Goal: Information Seeking & Learning: Learn about a topic

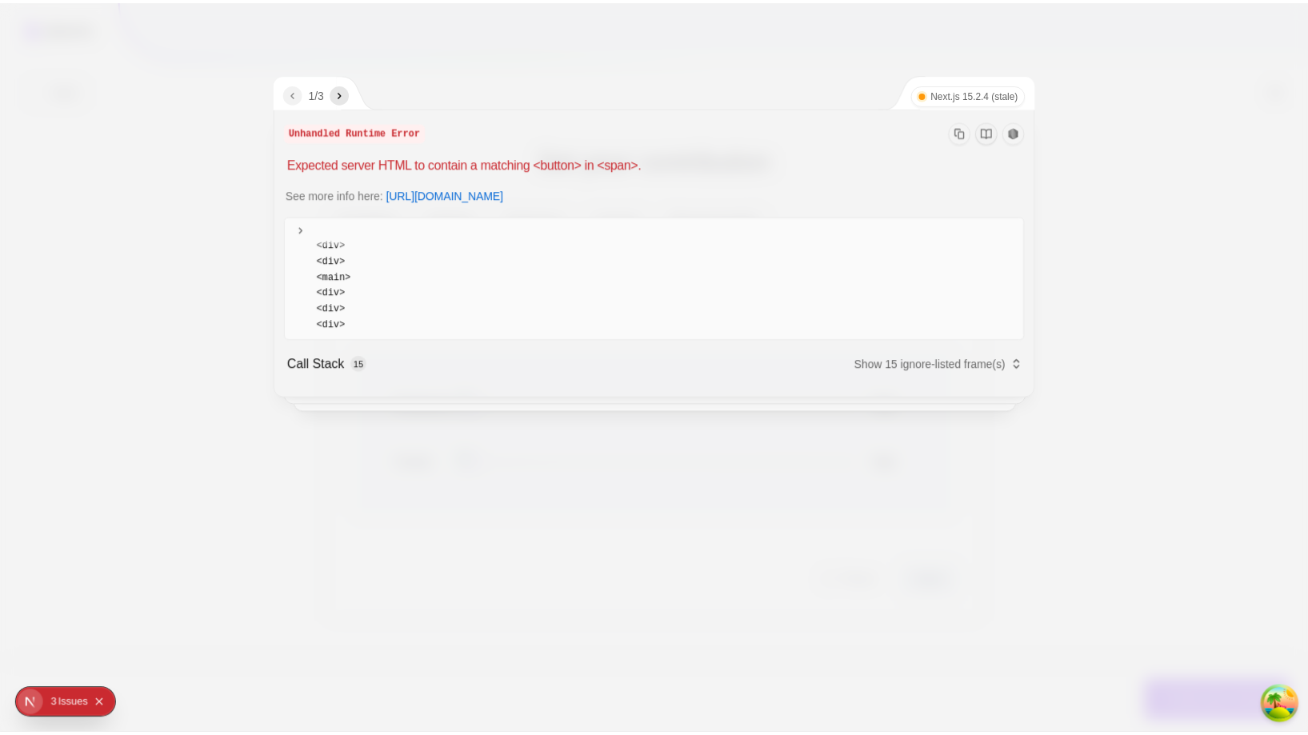
scroll to position [120, 0]
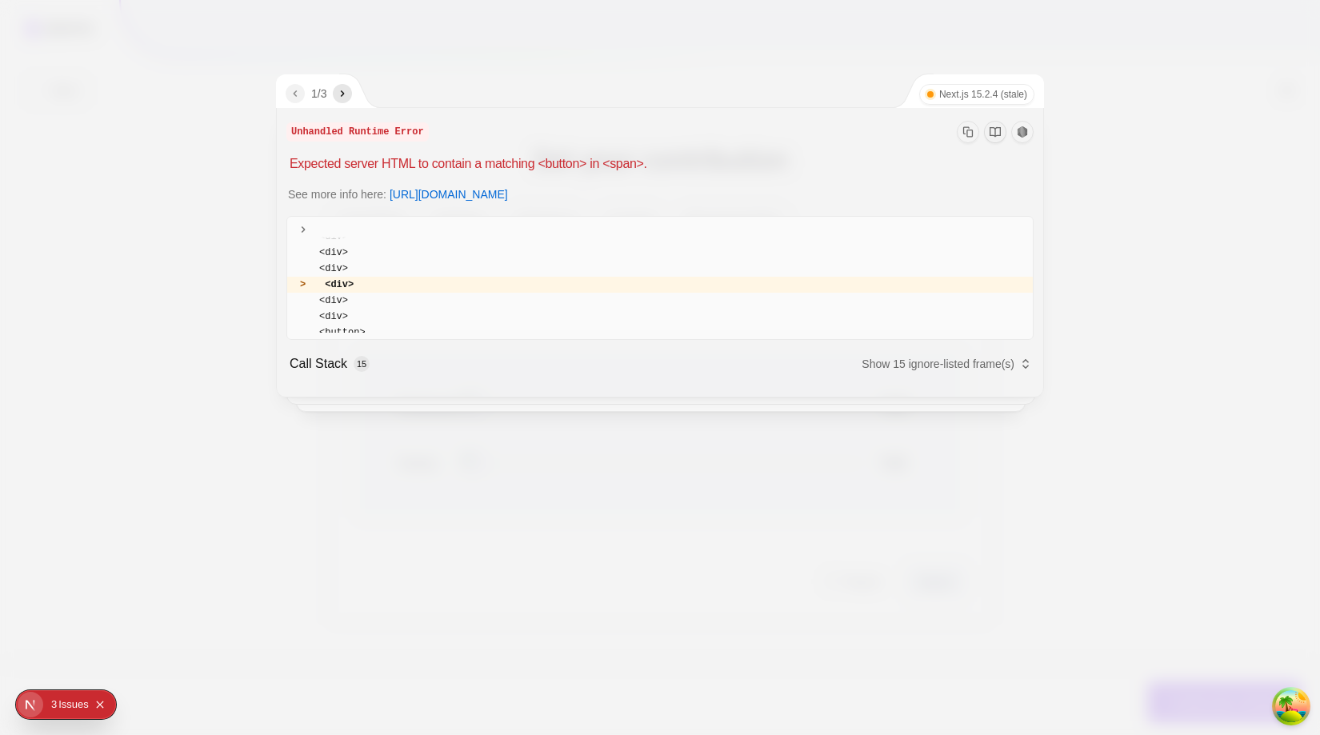
click at [796, 449] on div at bounding box center [660, 367] width 1320 height 735
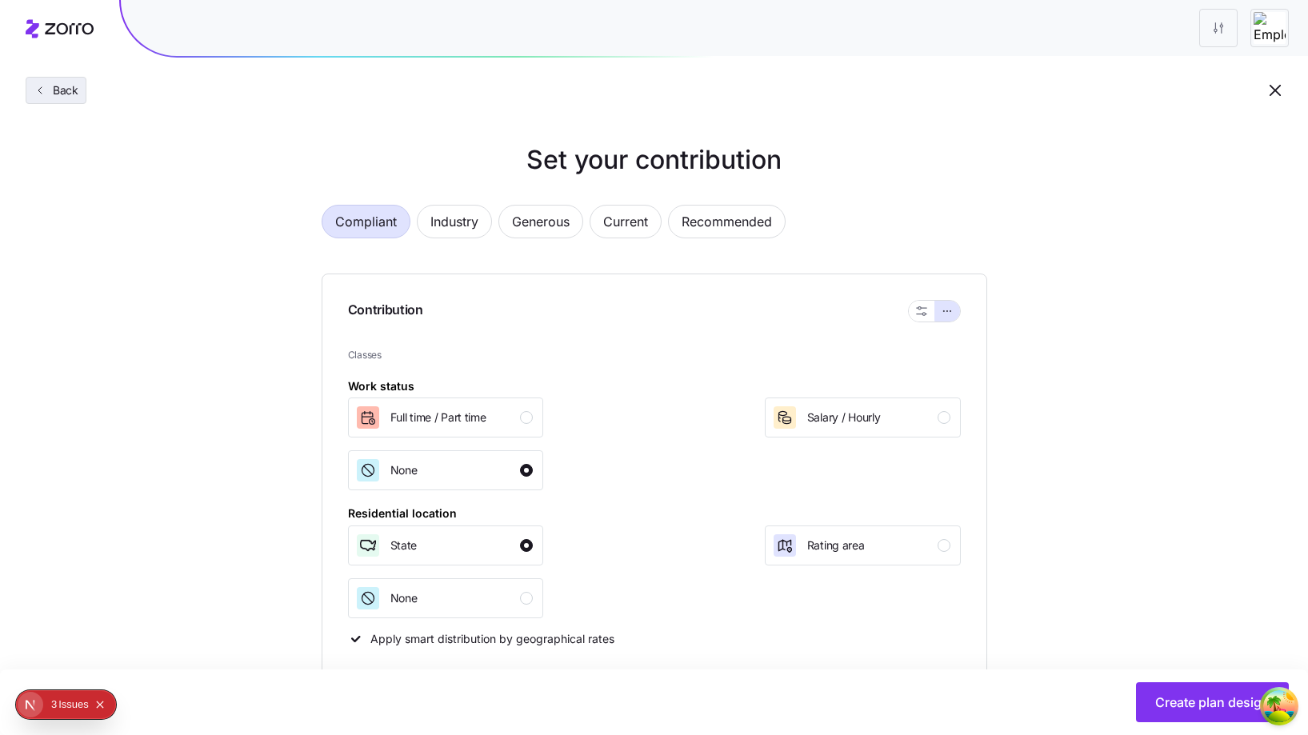
click at [46, 88] on span "Back" at bounding box center [56, 90] width 45 height 16
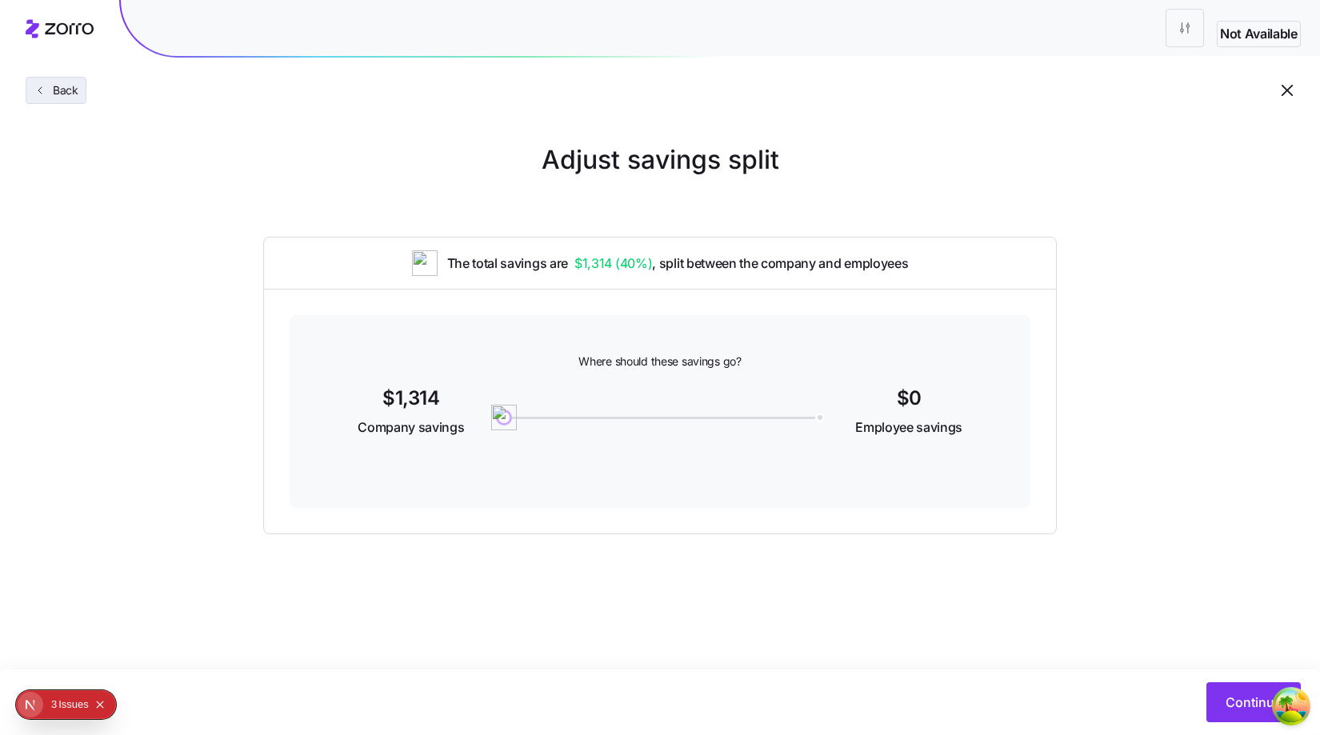
click at [66, 92] on span "Back" at bounding box center [62, 90] width 32 height 16
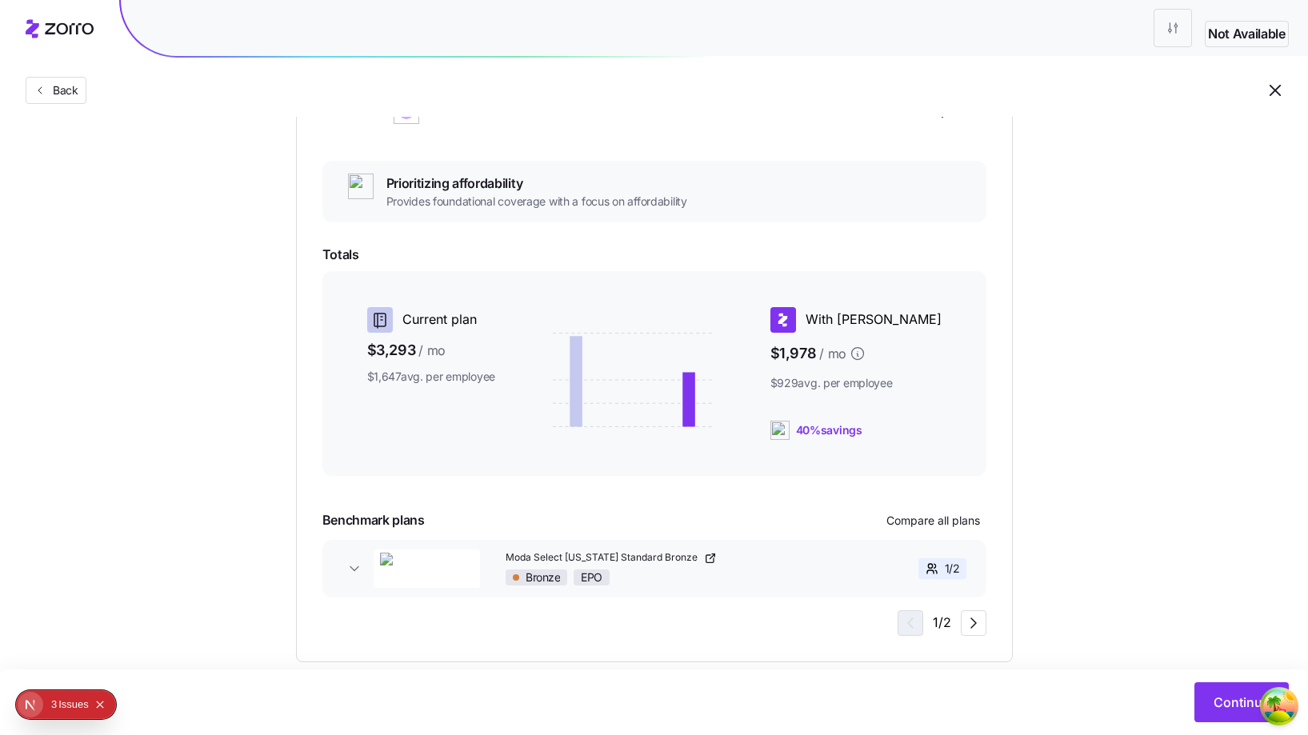
scroll to position [274, 0]
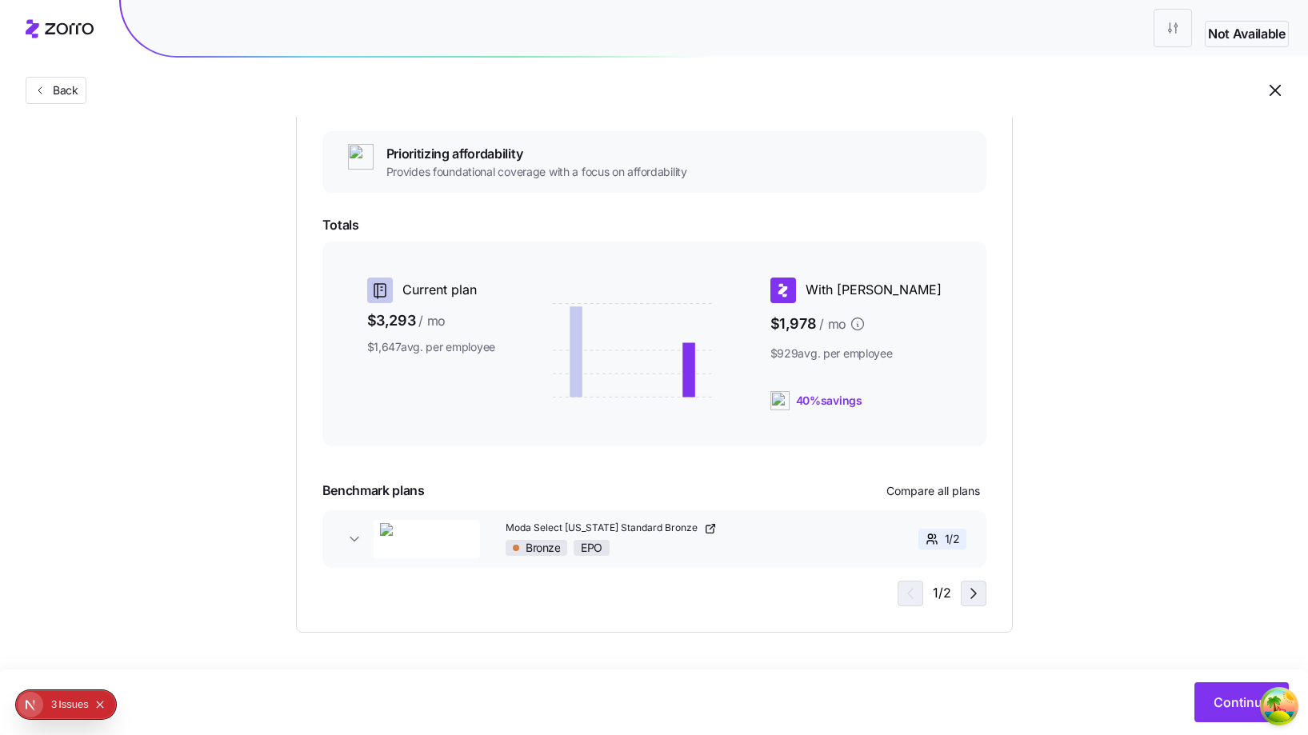
click at [962, 591] on span "button" at bounding box center [973, 593] width 24 height 24
click at [912, 589] on icon "button" at bounding box center [907, 593] width 19 height 19
drag, startPoint x: 384, startPoint y: 487, endPoint x: 446, endPoint y: 488, distance: 62.4
click at [446, 488] on div "Essential Exceptional Prioritizing affordability Provides foundational coverage…" at bounding box center [654, 322] width 717 height 621
copy span "Benchmark plans"
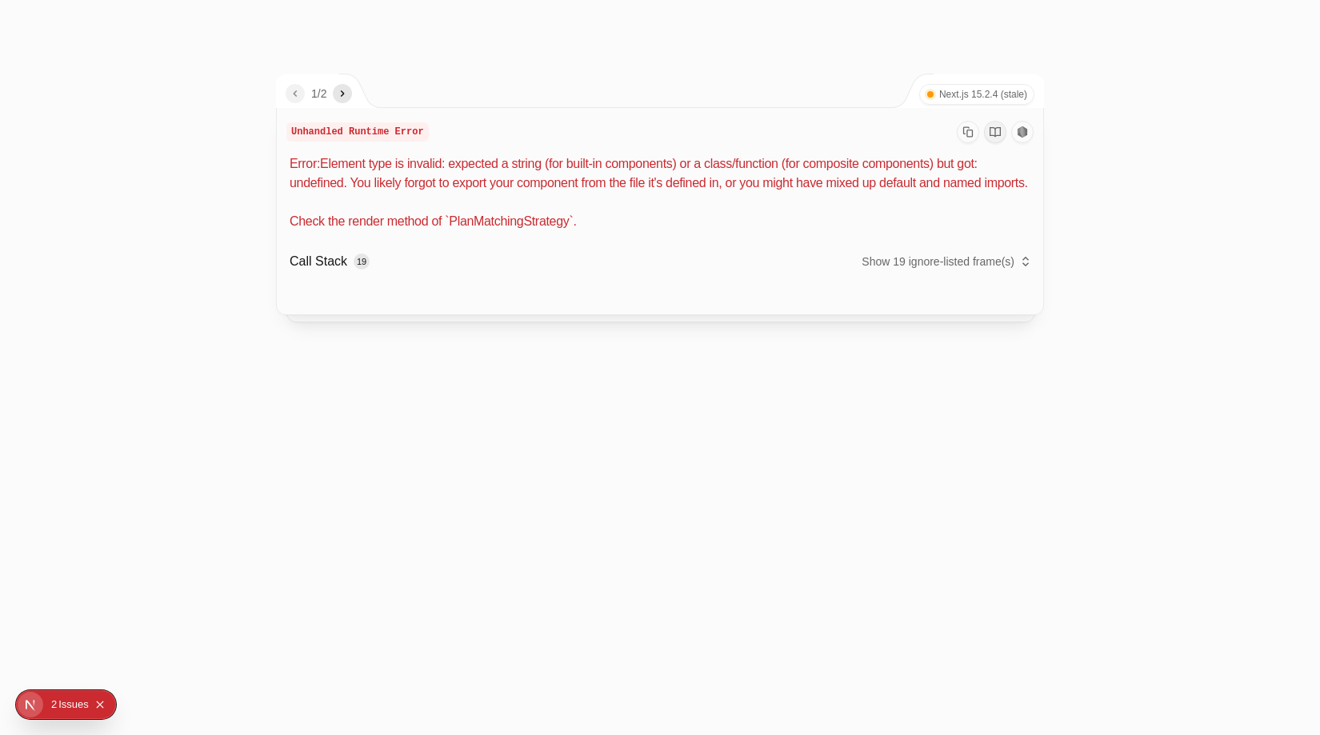
click at [1305, 212] on div at bounding box center [660, 367] width 1320 height 735
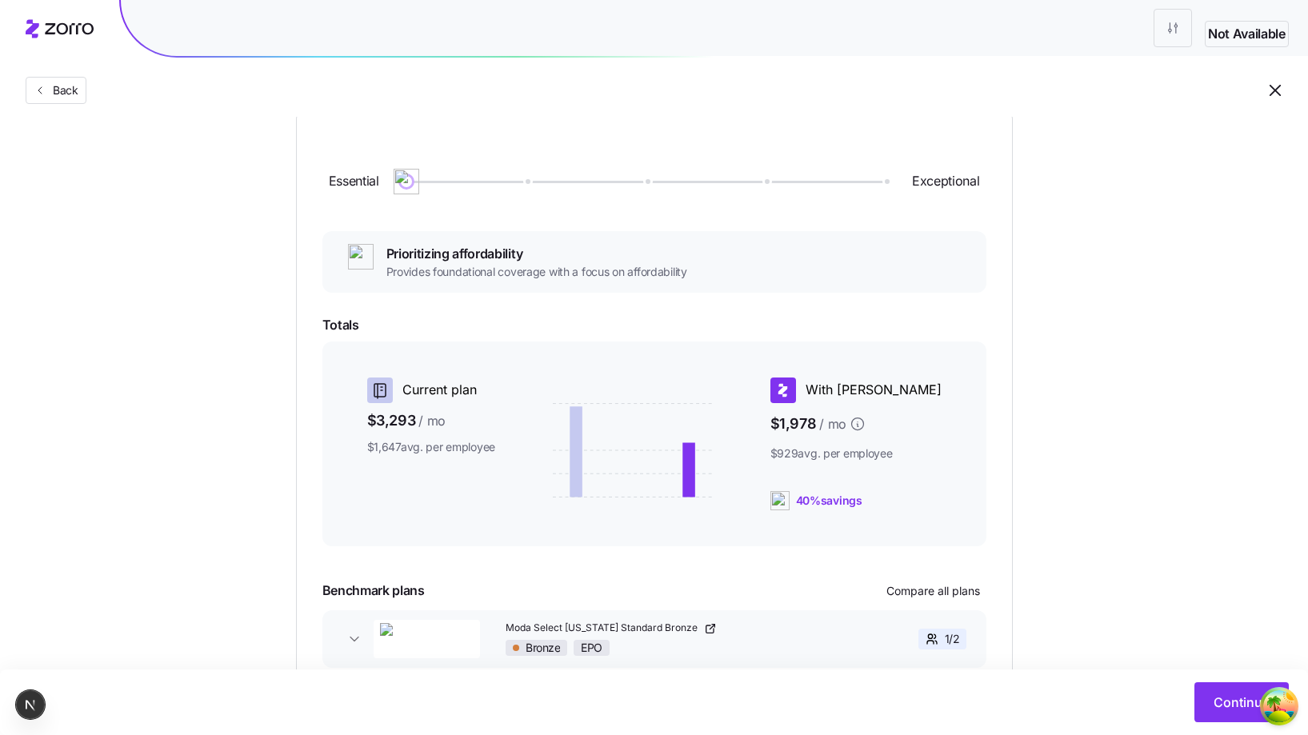
scroll to position [274, 0]
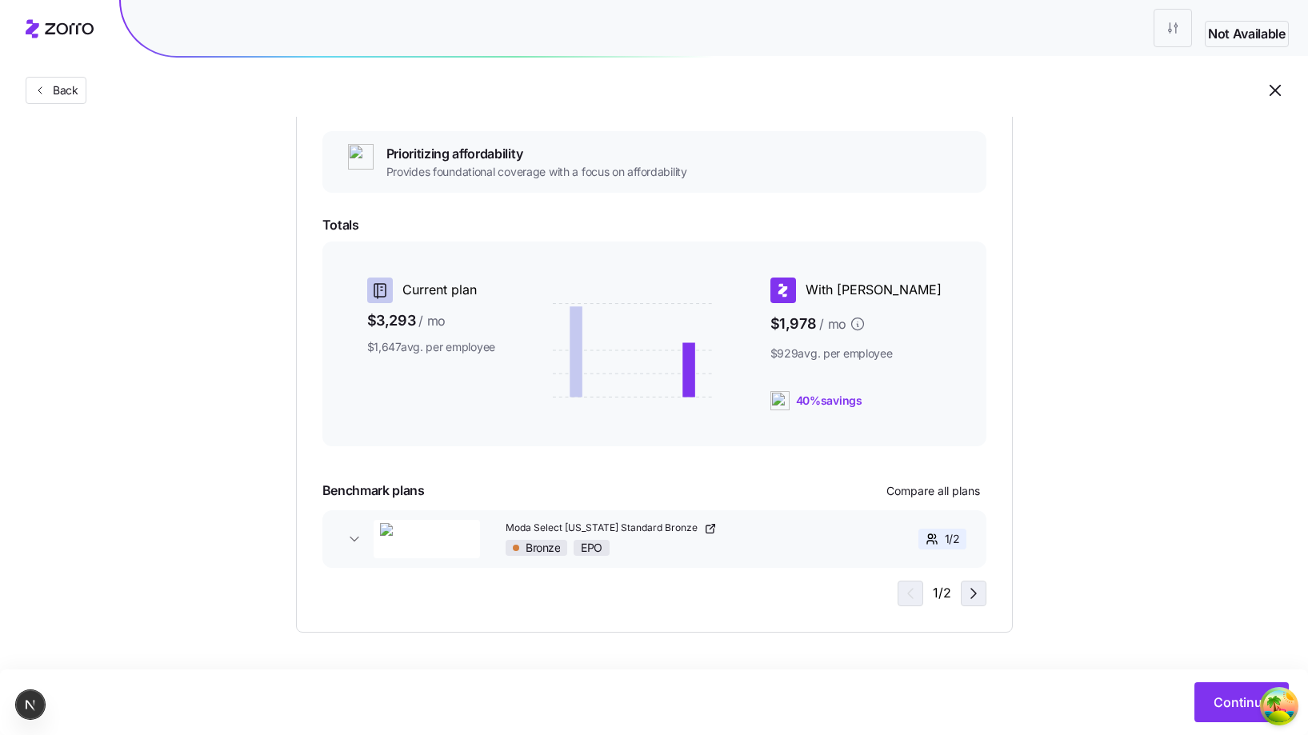
click at [973, 581] on span "button" at bounding box center [973, 593] width 24 height 24
click at [907, 588] on icon "button" at bounding box center [907, 593] width 19 height 19
click at [969, 595] on icon "button" at bounding box center [973, 593] width 19 height 19
click at [974, 597] on icon "button" at bounding box center [973, 593] width 19 height 19
click at [917, 592] on icon "button" at bounding box center [907, 593] width 19 height 19
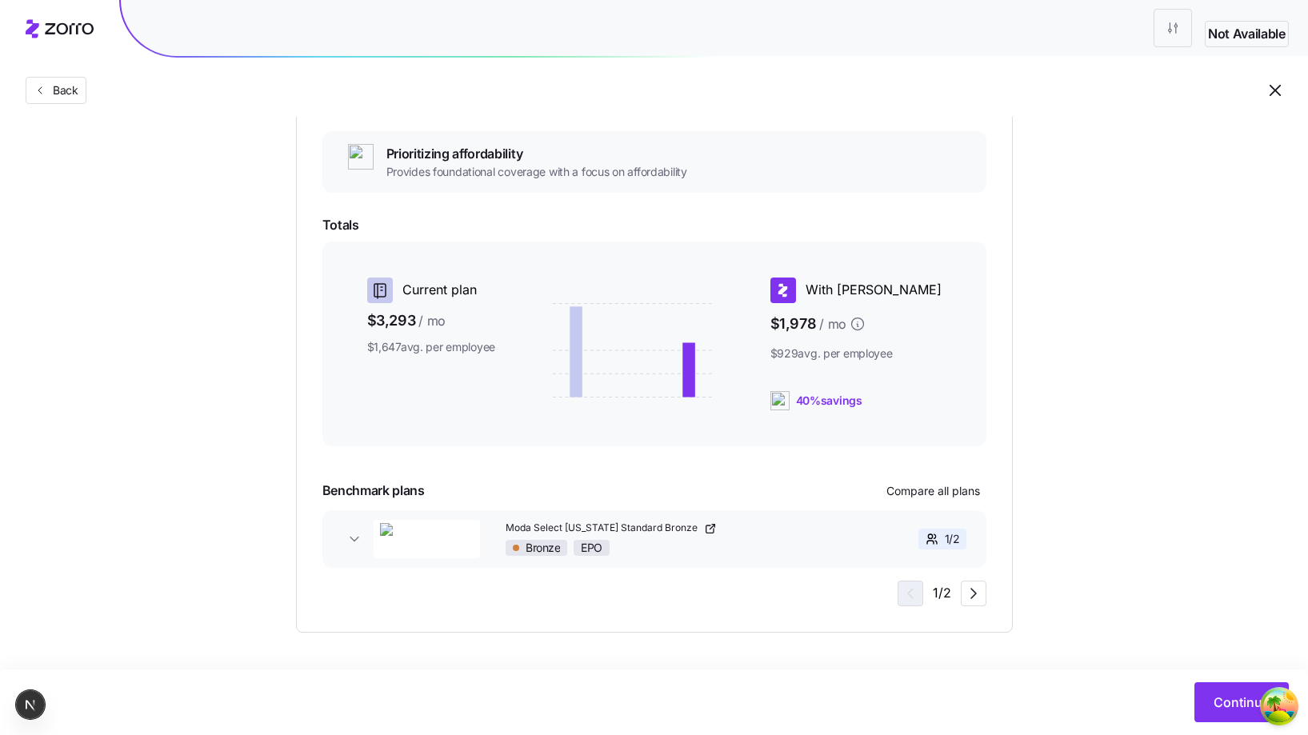
click at [969, 606] on div "Essential Exceptional Prioritizing affordability Provides foundational coverage…" at bounding box center [654, 322] width 717 height 621
click at [970, 604] on span "button" at bounding box center [973, 593] width 24 height 24
click at [903, 597] on icon "button" at bounding box center [907, 593] width 19 height 19
click at [979, 597] on icon "button" at bounding box center [973, 593] width 19 height 19
click at [913, 587] on icon "button" at bounding box center [907, 593] width 19 height 19
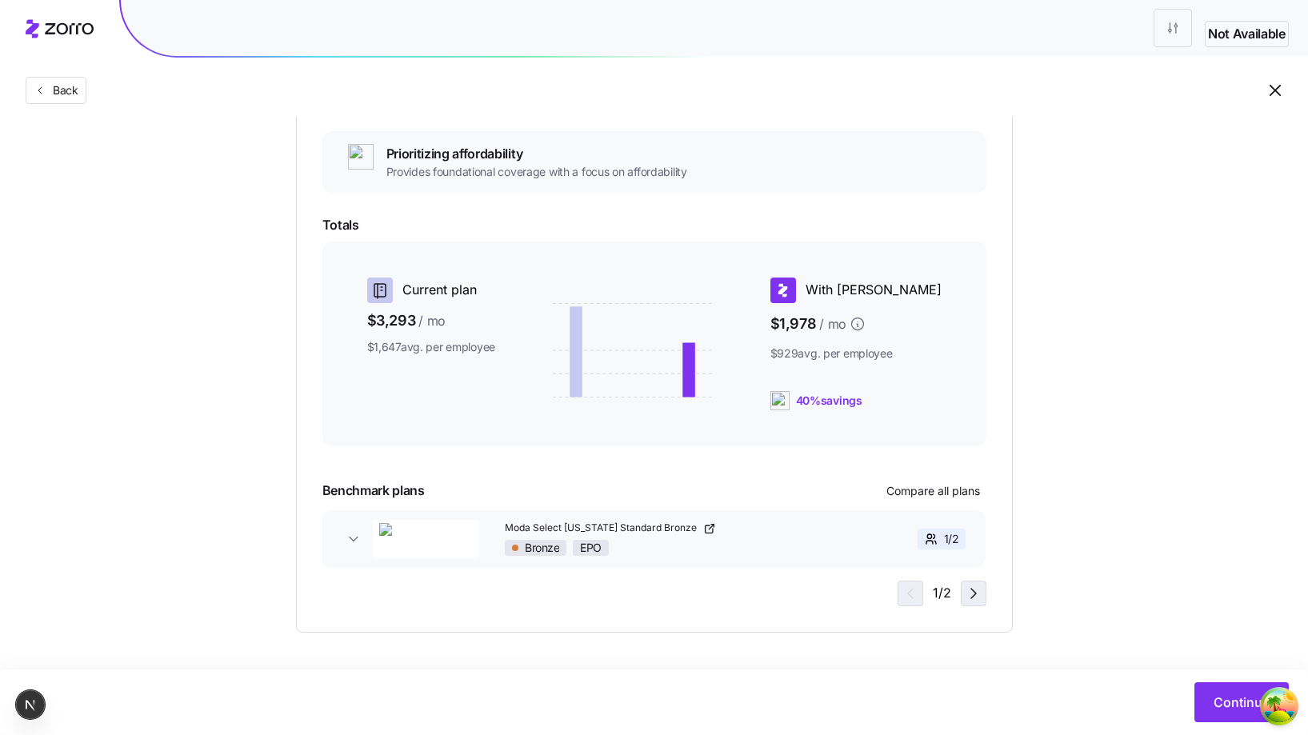
click at [969, 601] on icon "button" at bounding box center [973, 593] width 19 height 19
click at [972, 603] on span "button" at bounding box center [973, 593] width 24 height 24
click at [919, 595] on span "button" at bounding box center [908, 593] width 24 height 24
click at [967, 602] on icon "button" at bounding box center [973, 593] width 19 height 19
click at [966, 597] on icon "button" at bounding box center [973, 593] width 19 height 19
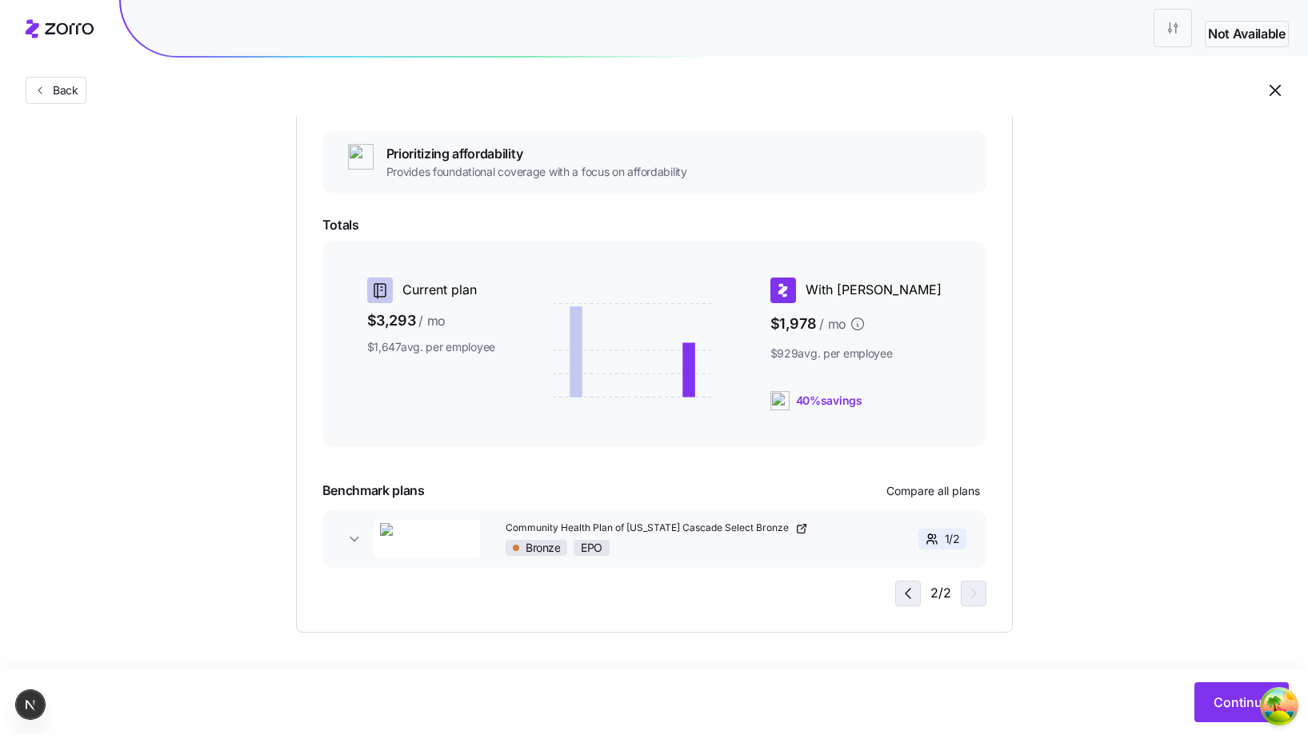
click at [914, 602] on icon "button" at bounding box center [907, 593] width 19 height 19
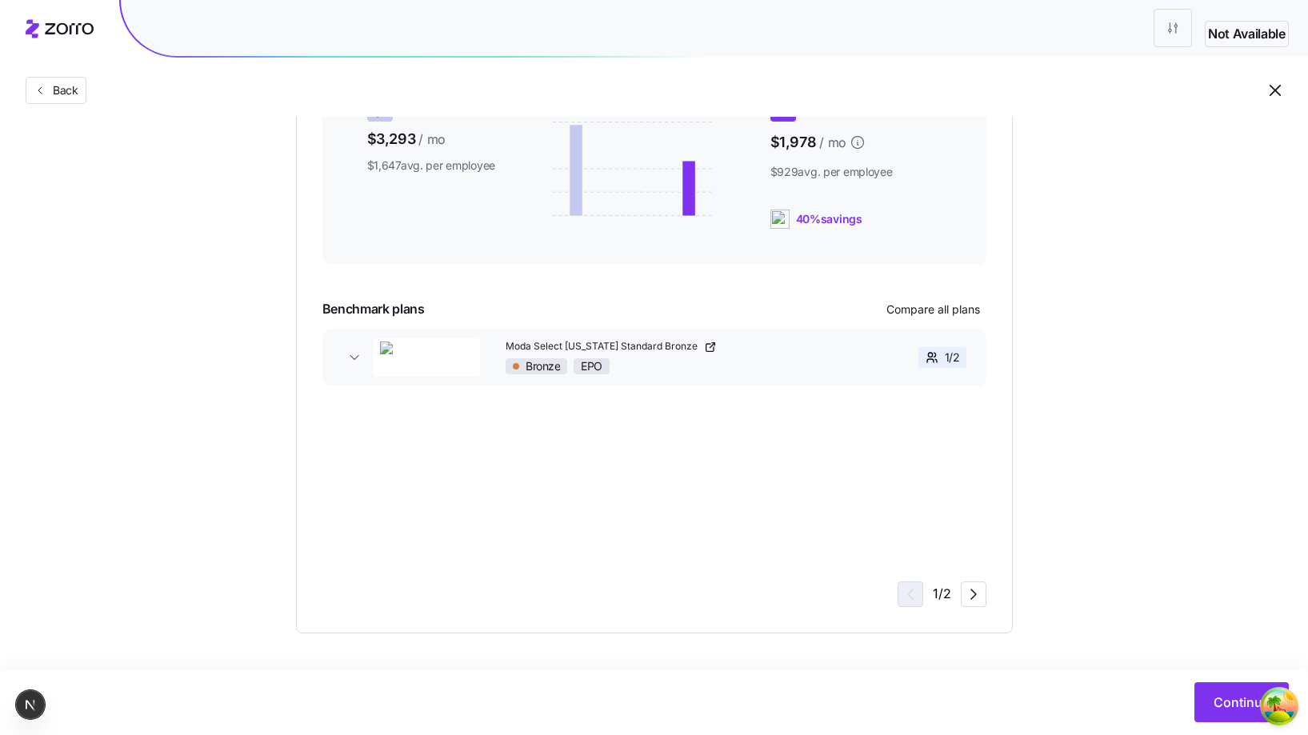
scroll to position [457, 0]
click at [973, 587] on icon "button" at bounding box center [973, 593] width 19 height 19
click at [916, 598] on icon "button" at bounding box center [907, 593] width 19 height 19
click at [964, 596] on icon "button" at bounding box center [973, 593] width 19 height 19
click at [964, 603] on span "button" at bounding box center [973, 593] width 24 height 24
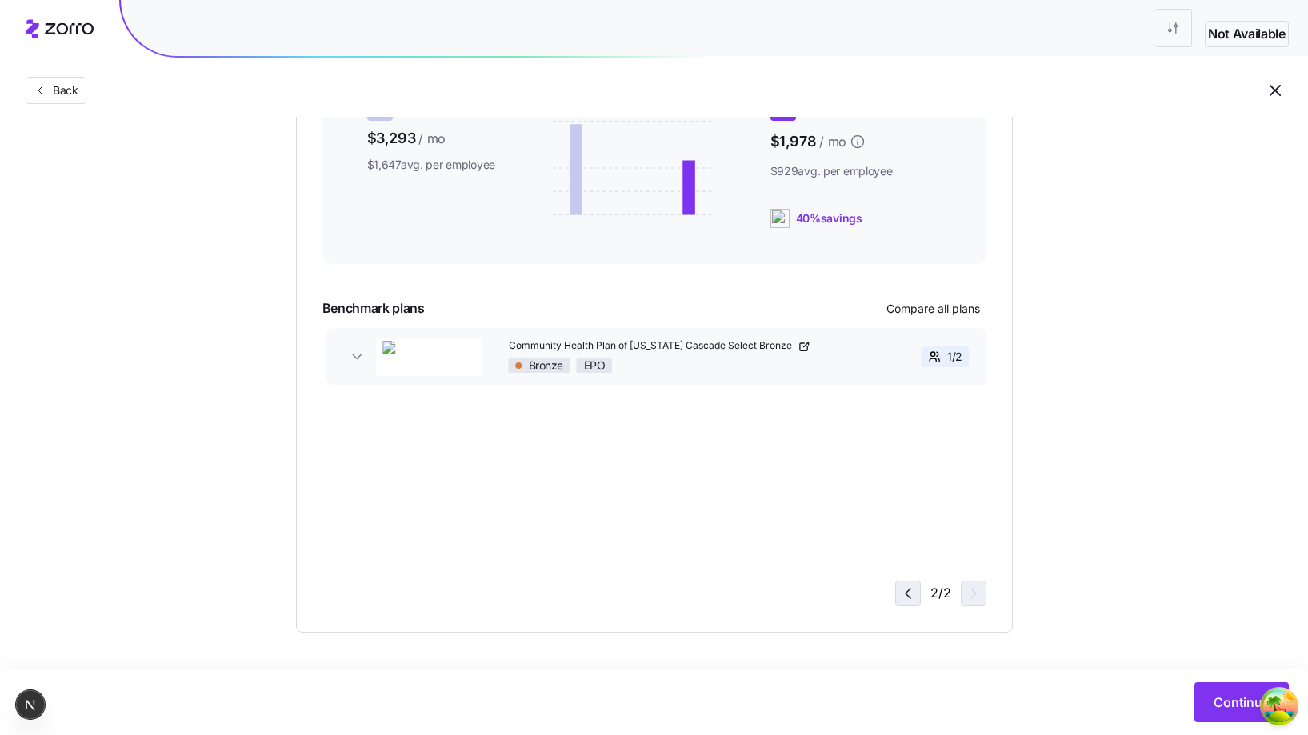
click at [910, 598] on icon "button" at bounding box center [907, 594] width 5 height 10
click at [968, 601] on icon "button" at bounding box center [973, 593] width 19 height 19
click at [906, 594] on icon "button" at bounding box center [907, 594] width 5 height 10
click at [969, 597] on icon "button" at bounding box center [973, 593] width 19 height 19
click at [897, 586] on span "button" at bounding box center [908, 593] width 24 height 24
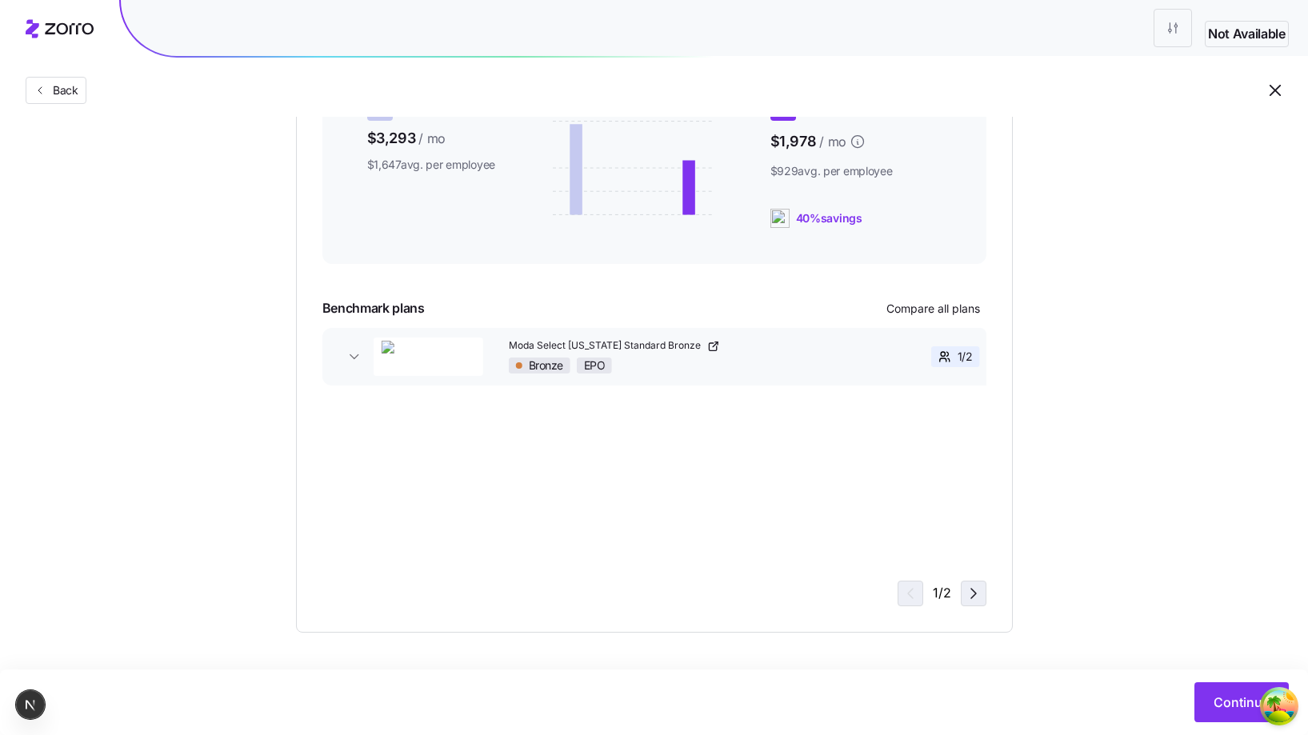
click at [973, 596] on icon "button" at bounding box center [973, 594] width 5 height 10
click at [907, 581] on span "button" at bounding box center [908, 593] width 24 height 24
click at [949, 585] on div "1 / 2" at bounding box center [941, 594] width 89 height 26
click at [967, 592] on icon "button" at bounding box center [973, 593] width 19 height 19
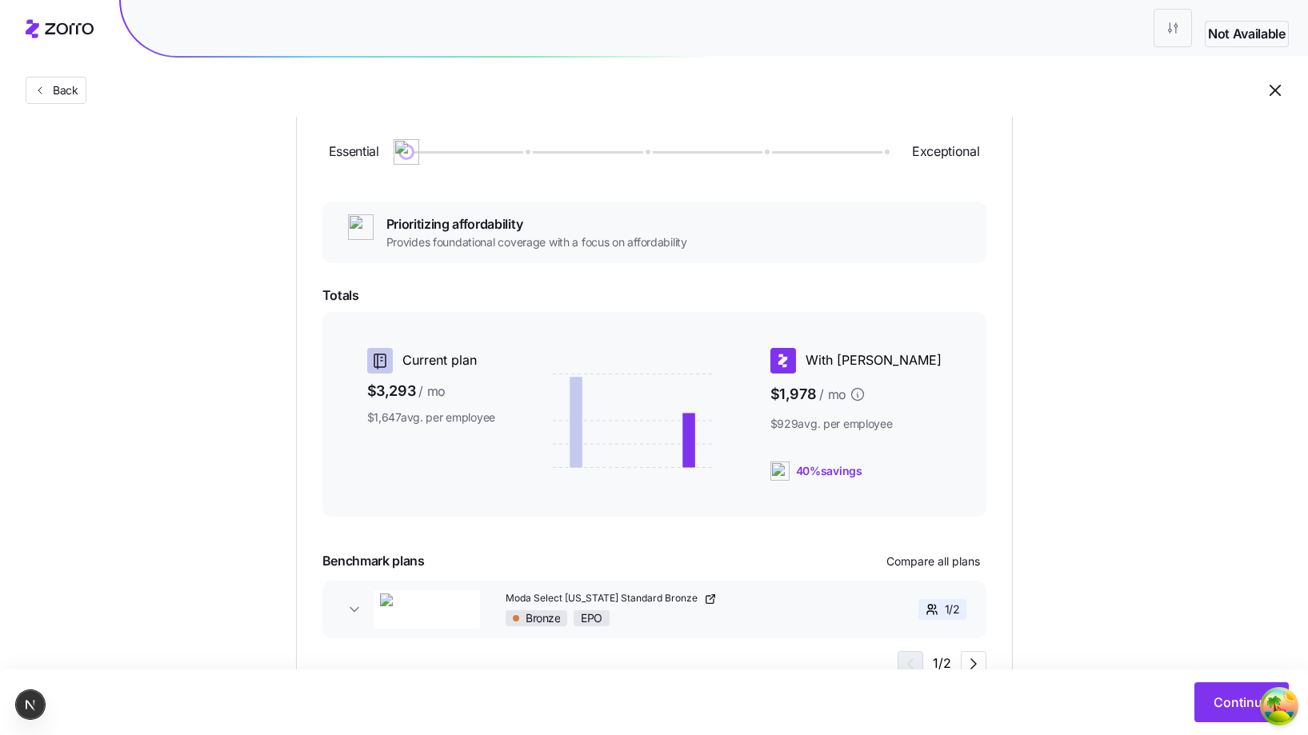
scroll to position [274, 0]
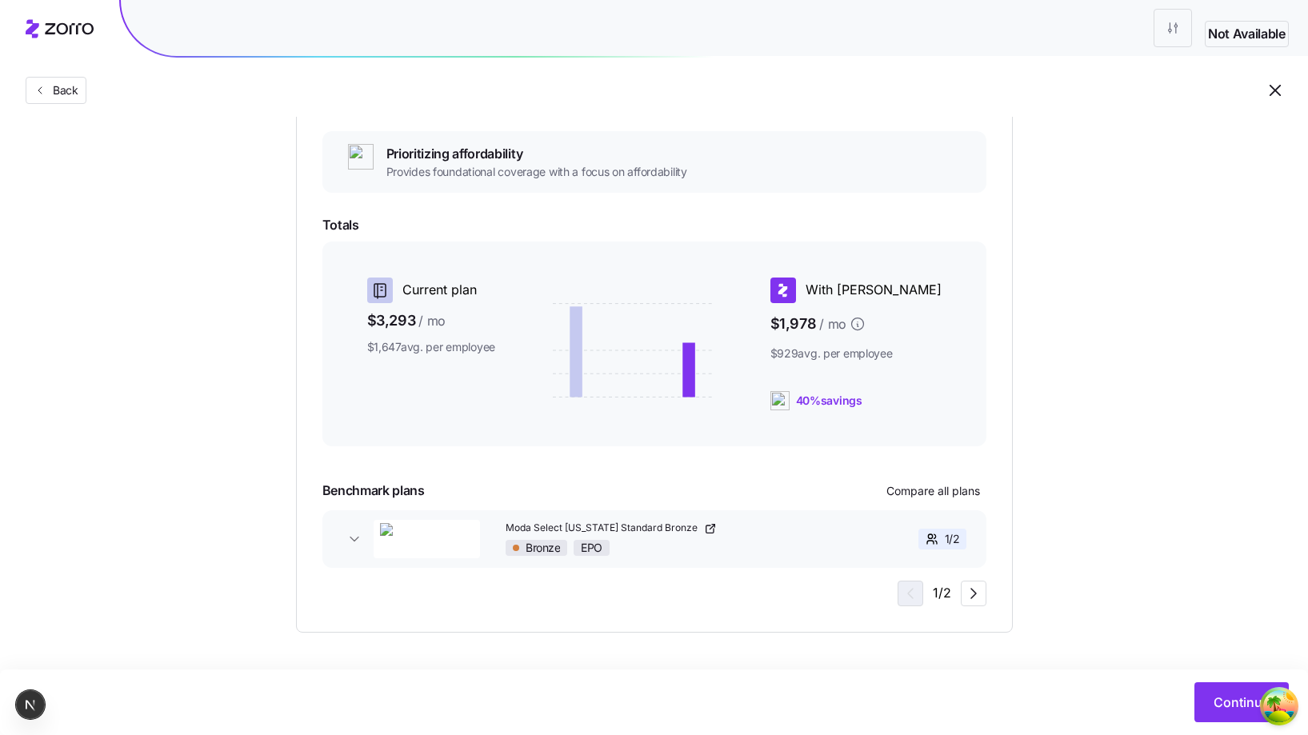
drag, startPoint x: 969, startPoint y: 594, endPoint x: 977, endPoint y: 592, distance: 8.4
click at [968, 594] on icon "button" at bounding box center [973, 593] width 19 height 19
click at [909, 589] on icon "button" at bounding box center [907, 593] width 19 height 19
click at [965, 597] on icon "button" at bounding box center [973, 593] width 19 height 19
click at [983, 593] on span "button" at bounding box center [973, 593] width 24 height 24
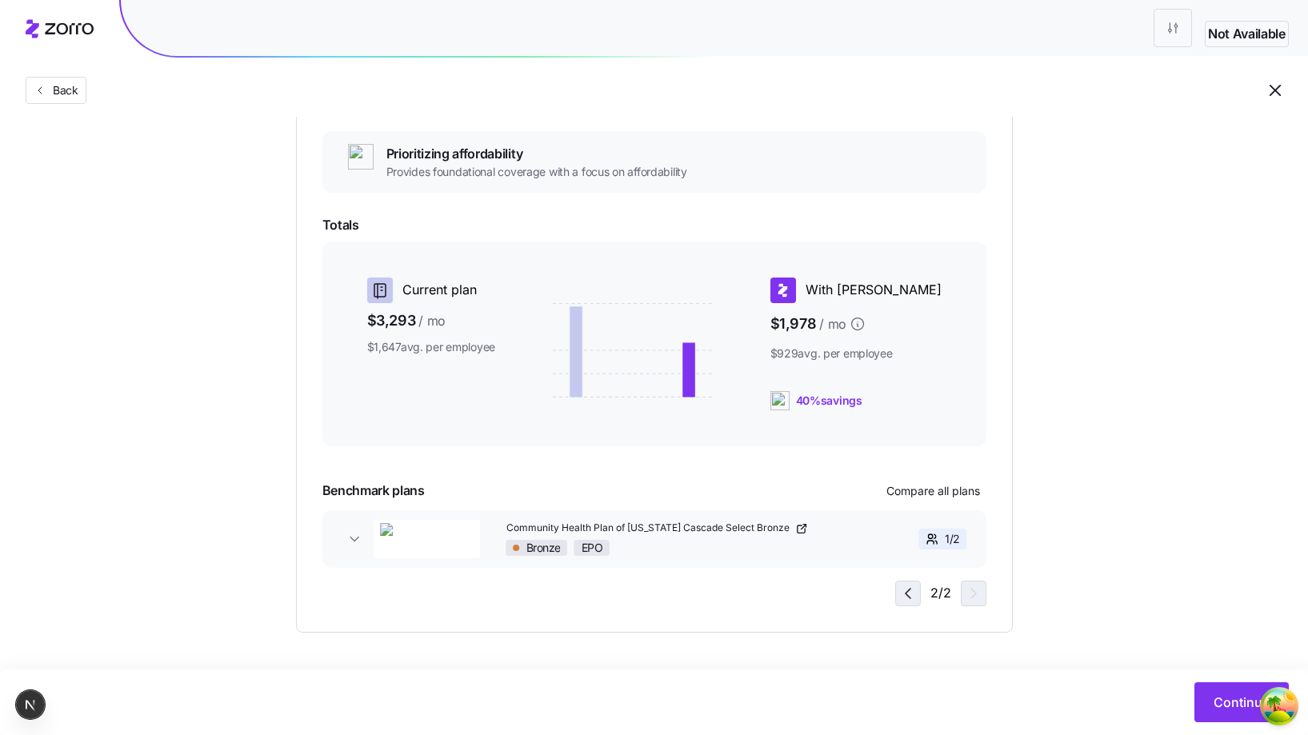
click at [912, 594] on icon "button" at bounding box center [907, 593] width 19 height 19
click at [947, 592] on div "1 / 2" at bounding box center [941, 594] width 89 height 26
click at [980, 586] on icon "button" at bounding box center [973, 593] width 19 height 19
click at [905, 590] on icon "button" at bounding box center [907, 593] width 19 height 19
click at [969, 589] on icon "button" at bounding box center [973, 593] width 19 height 19
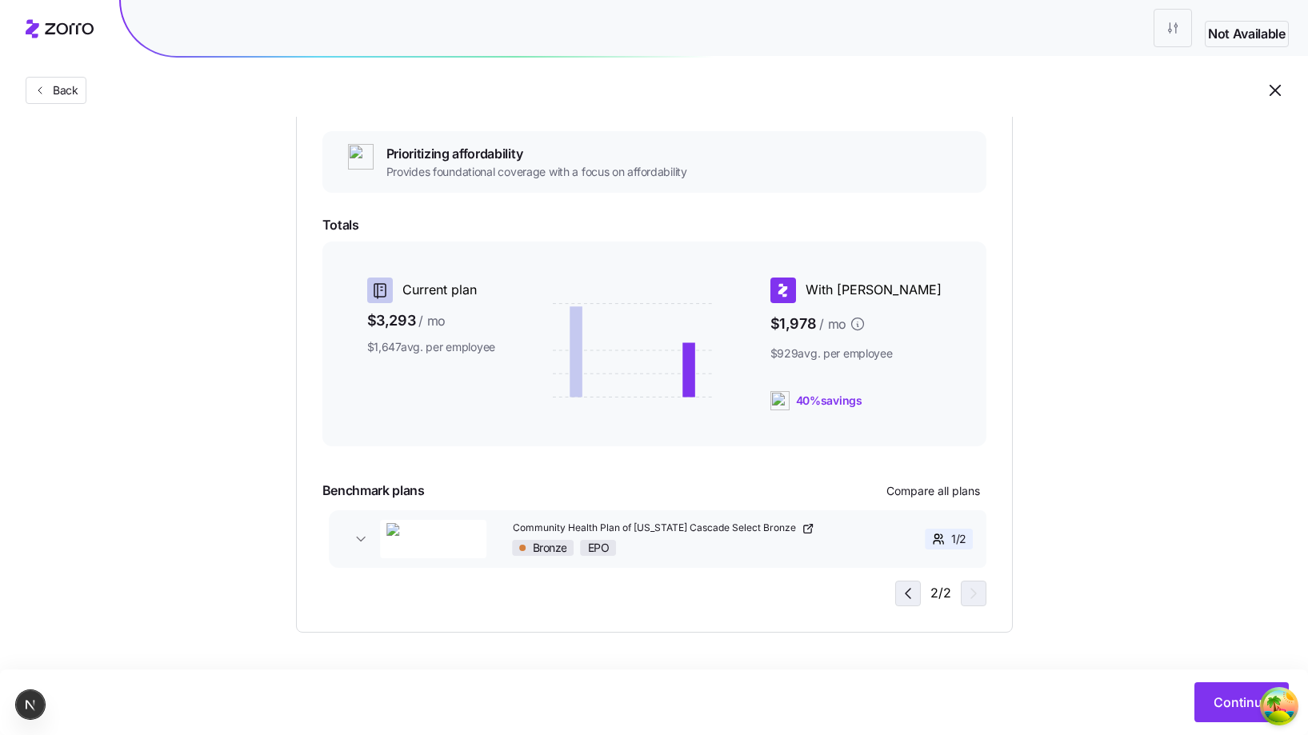
click at [919, 588] on span "button" at bounding box center [908, 593] width 24 height 24
click at [970, 603] on span "button" at bounding box center [973, 593] width 24 height 24
click at [915, 596] on icon "button" at bounding box center [907, 593] width 19 height 19
click at [966, 597] on icon "button" at bounding box center [973, 593] width 19 height 19
click at [913, 589] on icon "button" at bounding box center [907, 593] width 19 height 19
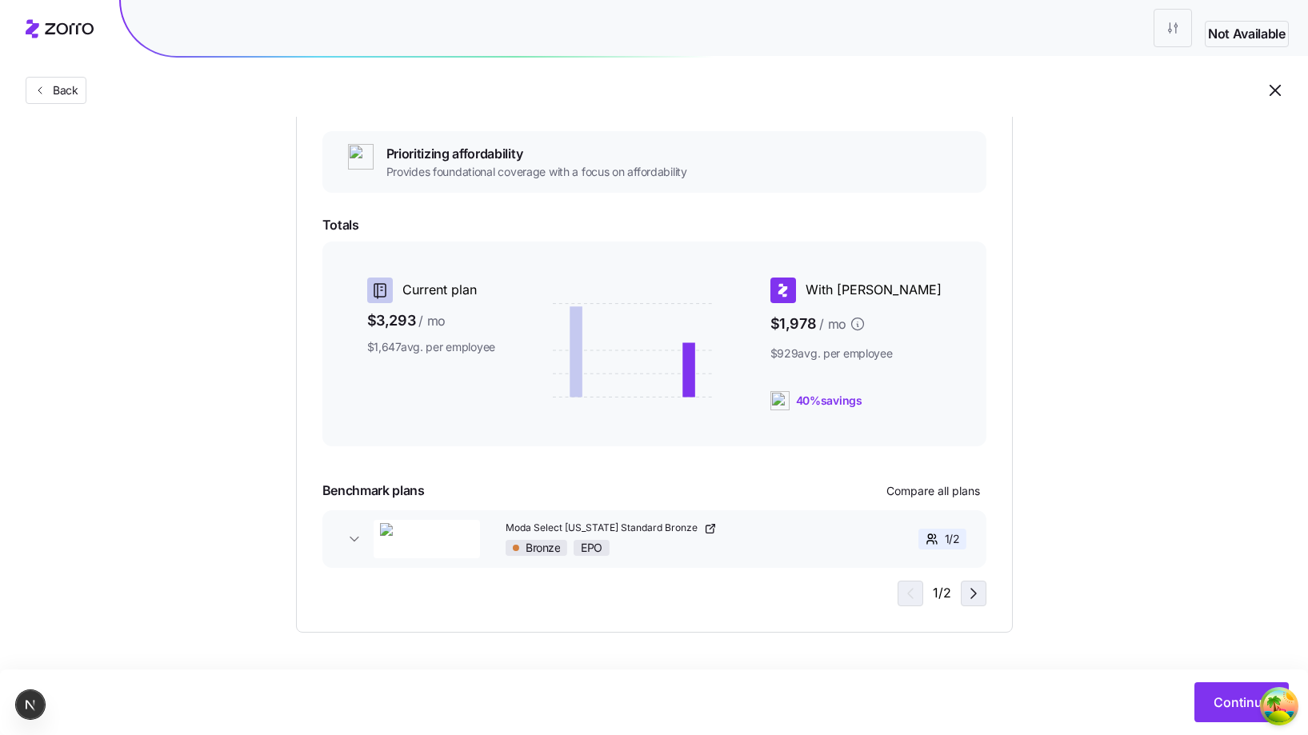
click at [969, 587] on icon "button" at bounding box center [973, 593] width 19 height 19
click at [903, 587] on icon "button" at bounding box center [907, 593] width 19 height 19
click at [970, 589] on icon "button" at bounding box center [973, 593] width 19 height 19
click at [973, 593] on icon "button" at bounding box center [973, 593] width 19 height 19
click at [910, 600] on icon "button" at bounding box center [907, 593] width 19 height 19
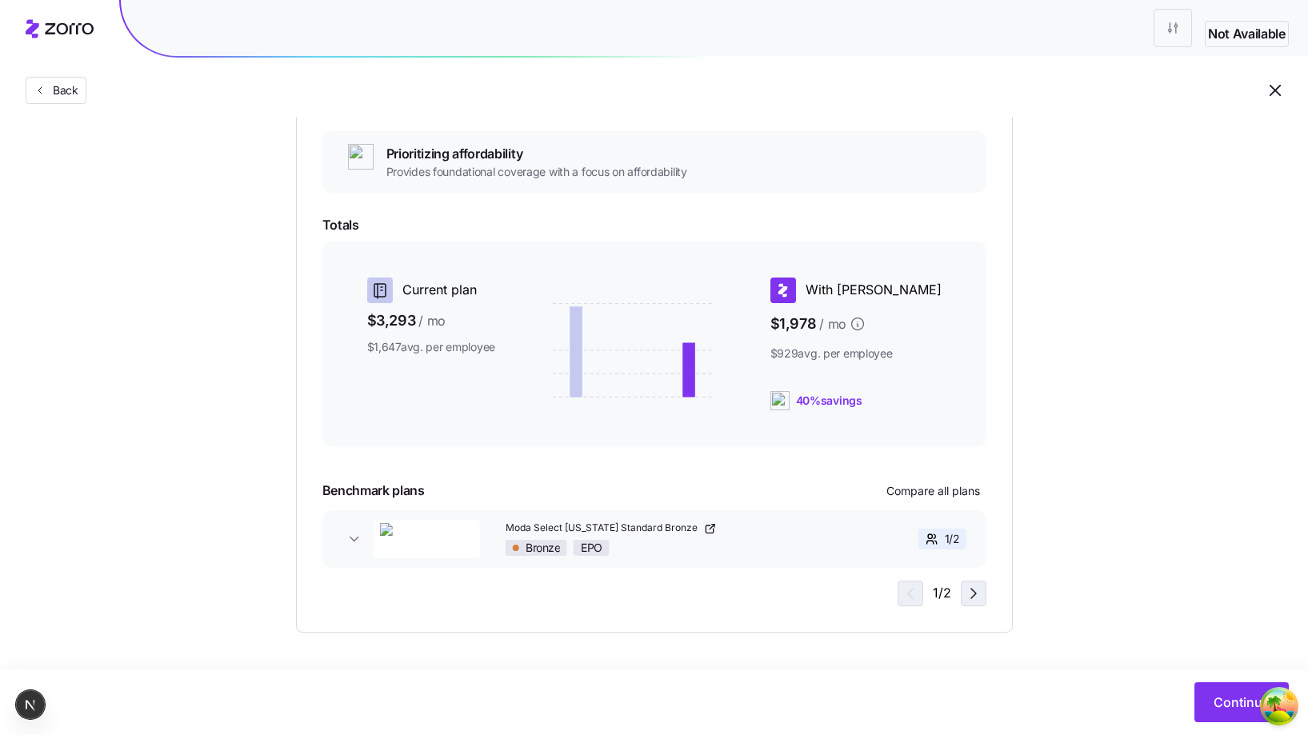
click at [969, 600] on icon "button" at bounding box center [973, 593] width 19 height 19
click at [902, 591] on icon "button" at bounding box center [907, 593] width 19 height 19
click at [969, 595] on icon "button" at bounding box center [973, 593] width 19 height 19
click at [916, 593] on icon "button" at bounding box center [907, 593] width 19 height 19
click at [978, 596] on icon "button" at bounding box center [973, 593] width 19 height 19
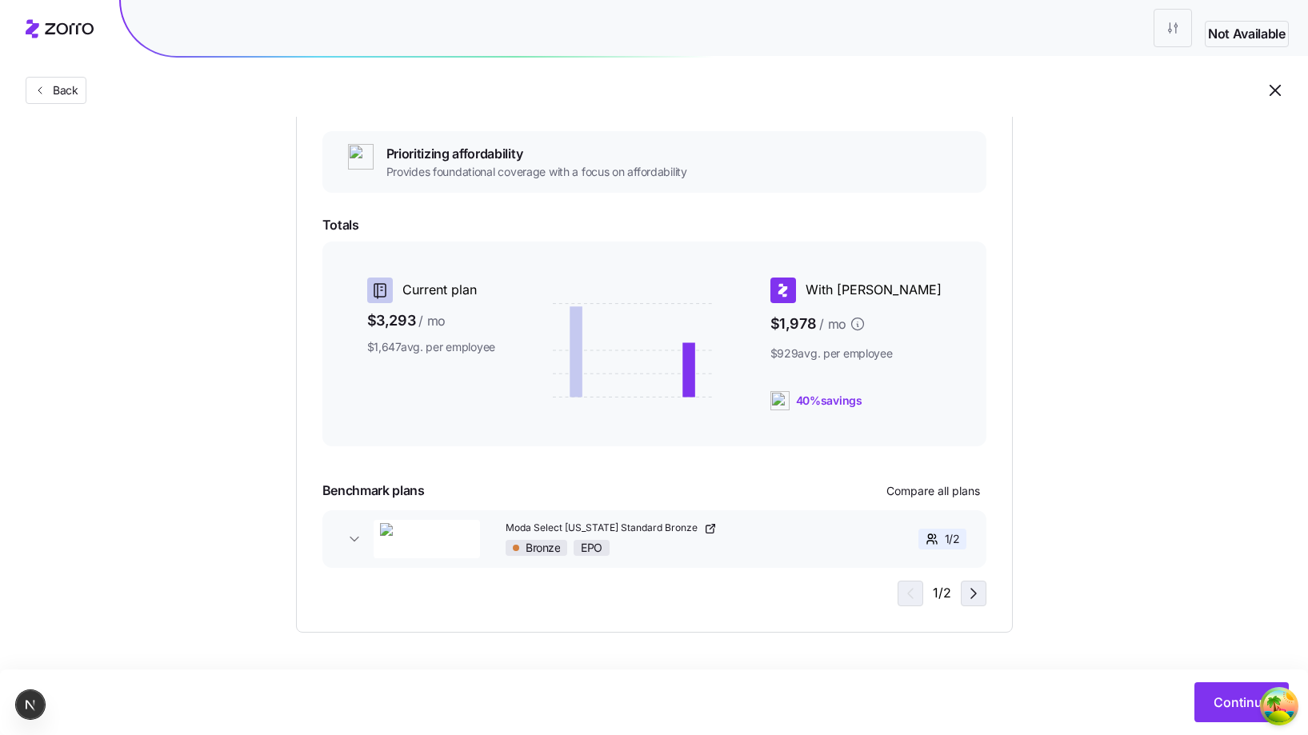
click at [980, 598] on icon "button" at bounding box center [973, 593] width 19 height 19
click at [973, 600] on icon "button" at bounding box center [973, 593] width 19 height 19
click at [917, 597] on icon "button" at bounding box center [907, 593] width 19 height 19
click at [965, 590] on icon "button" at bounding box center [973, 593] width 19 height 19
click at [920, 589] on button "button" at bounding box center [908, 594] width 26 height 26
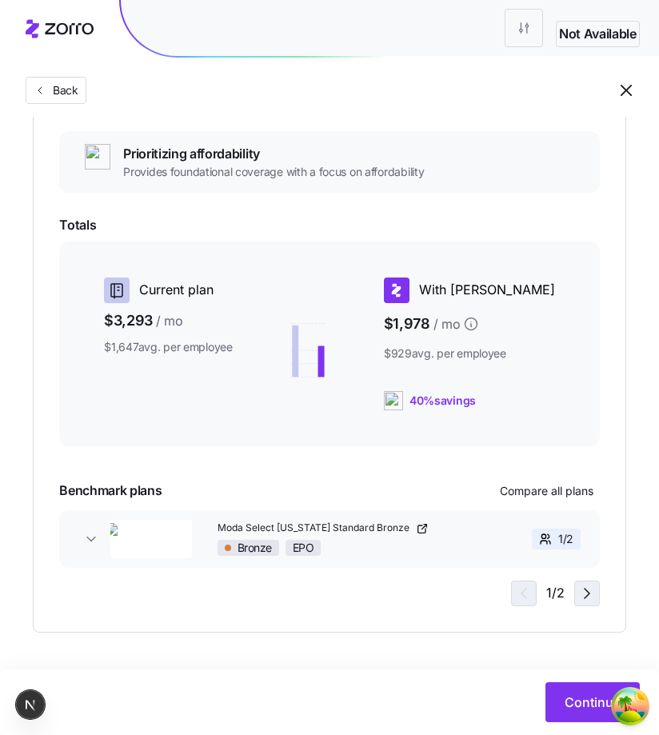
click at [589, 604] on span "button" at bounding box center [587, 593] width 24 height 24
click at [532, 591] on span "button" at bounding box center [521, 593] width 24 height 24
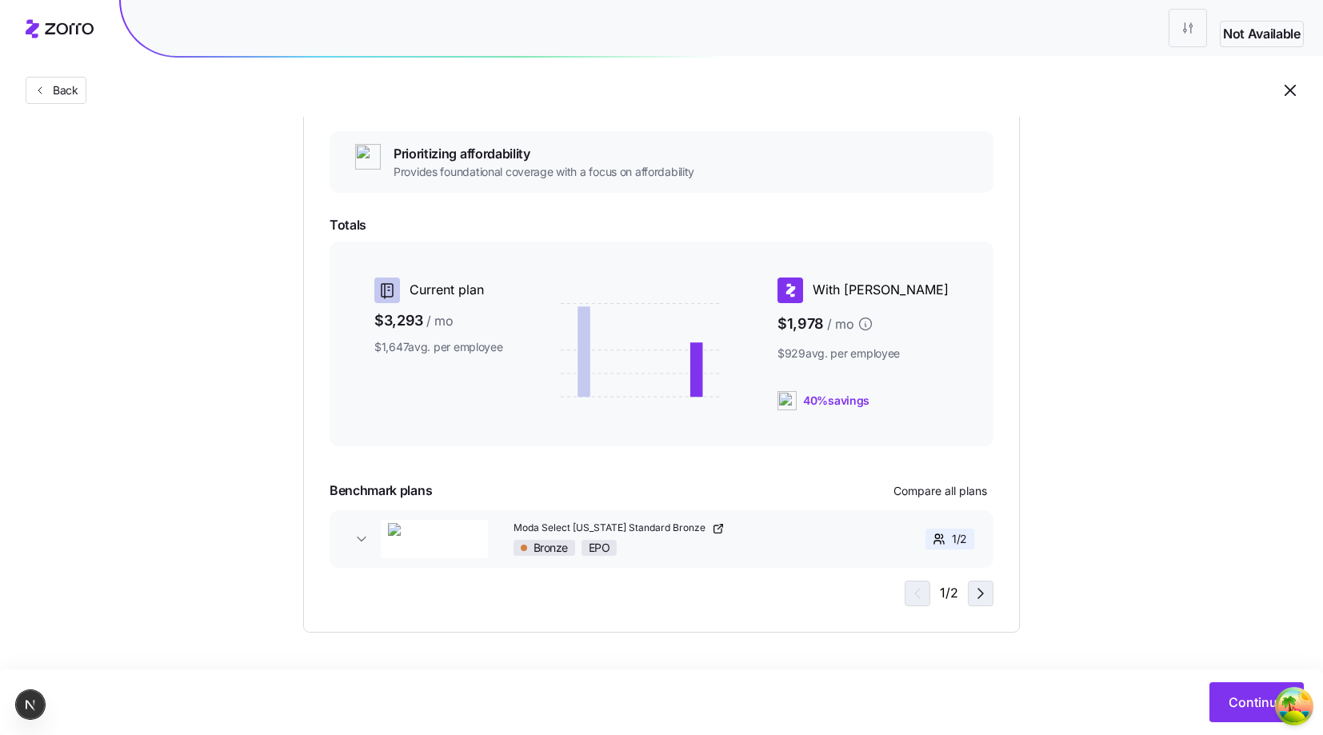
click at [975, 600] on icon "button" at bounding box center [980, 593] width 19 height 19
click at [926, 591] on span "button" at bounding box center [915, 593] width 24 height 24
click at [976, 593] on icon "button" at bounding box center [980, 593] width 19 height 19
click at [924, 586] on icon "button" at bounding box center [914, 593] width 19 height 19
click at [982, 596] on icon "button" at bounding box center [980, 593] width 19 height 19
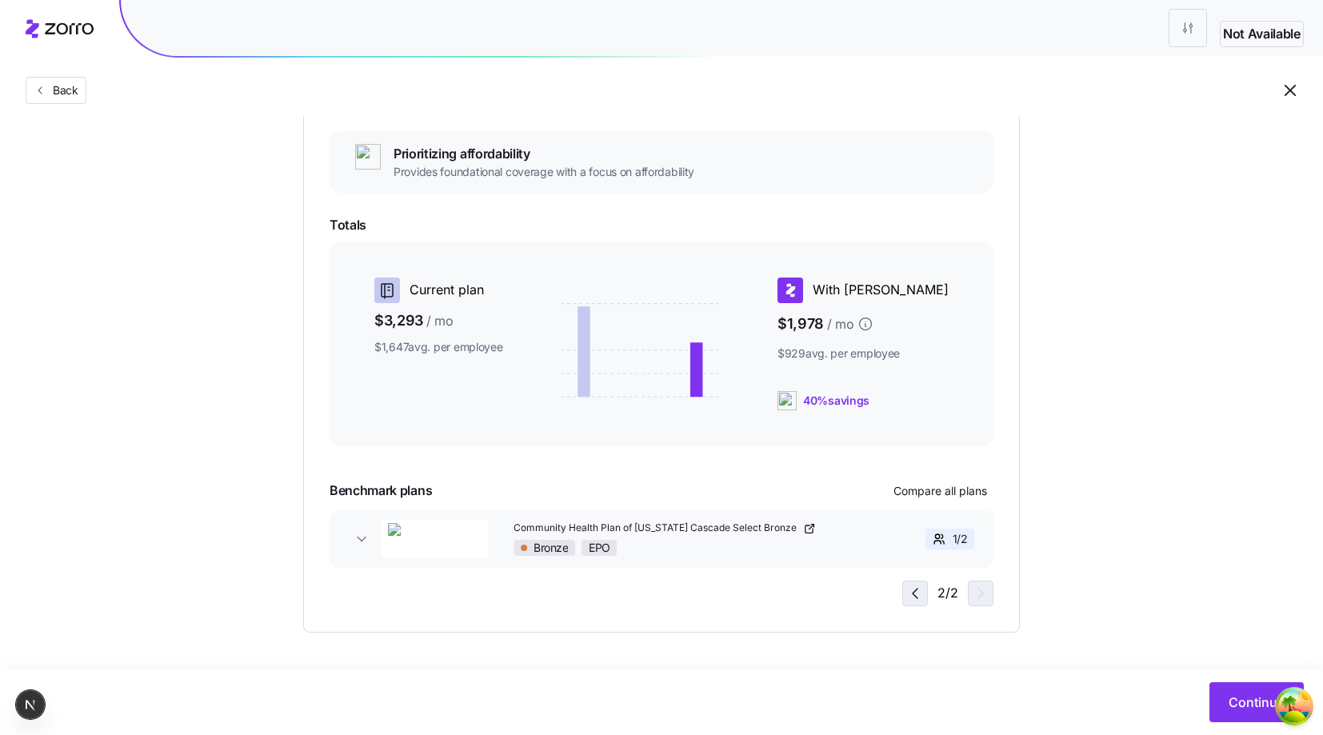
click at [922, 589] on icon "button" at bounding box center [914, 593] width 19 height 19
click at [981, 596] on icon "button" at bounding box center [980, 593] width 19 height 19
